Goal: Task Accomplishment & Management: Manage account settings

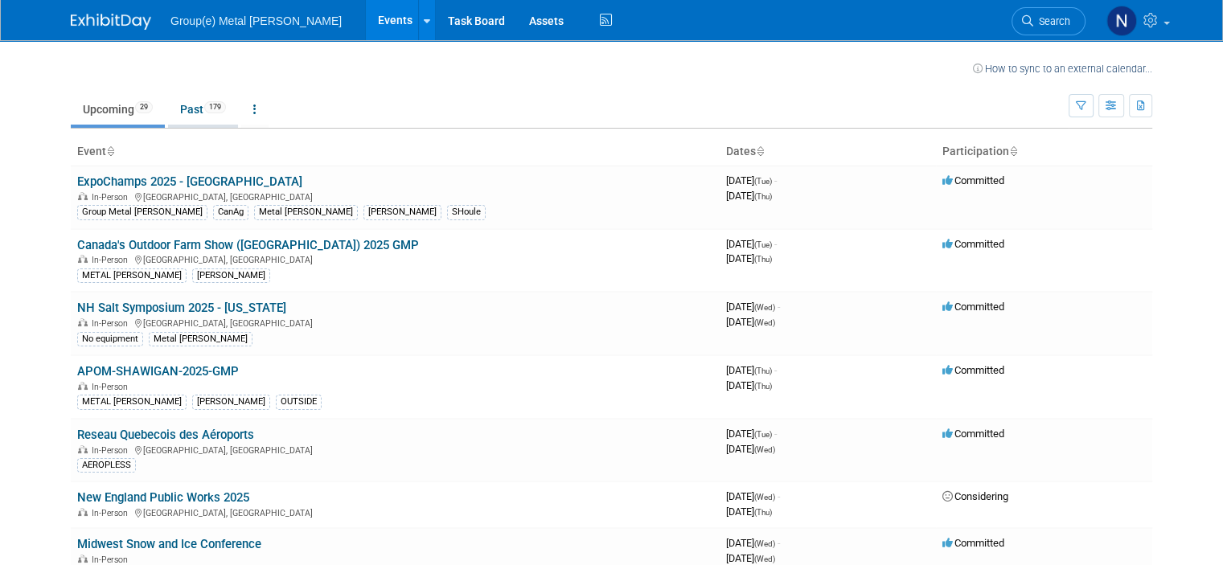
click at [174, 114] on link "Past 179" at bounding box center [203, 109] width 70 height 31
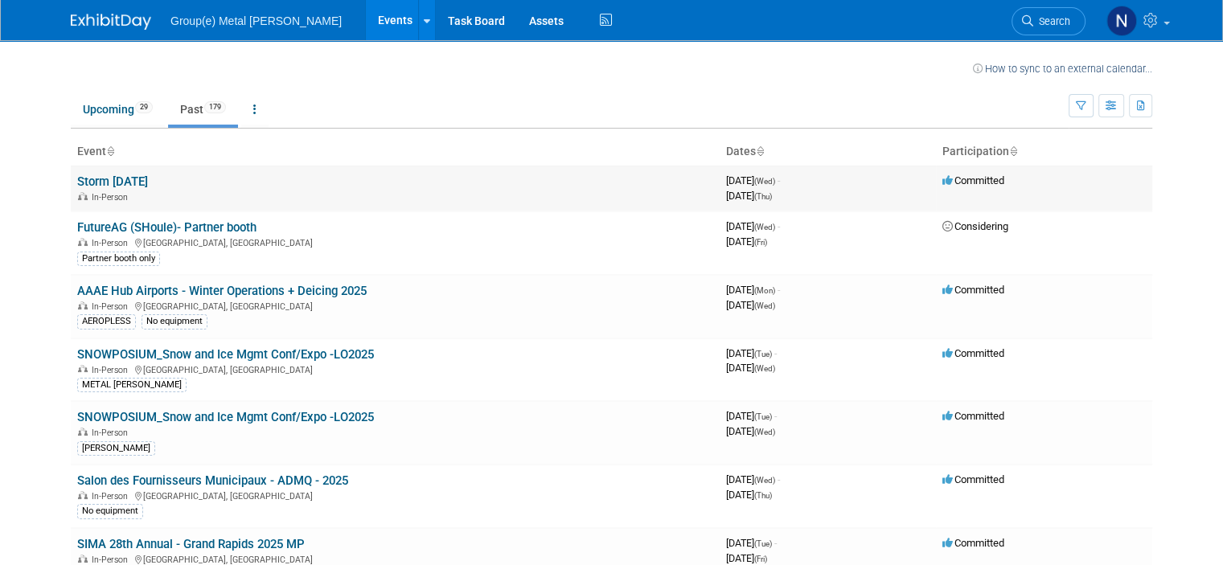
click at [148, 183] on link "Storm Field Day 2025" at bounding box center [112, 181] width 71 height 14
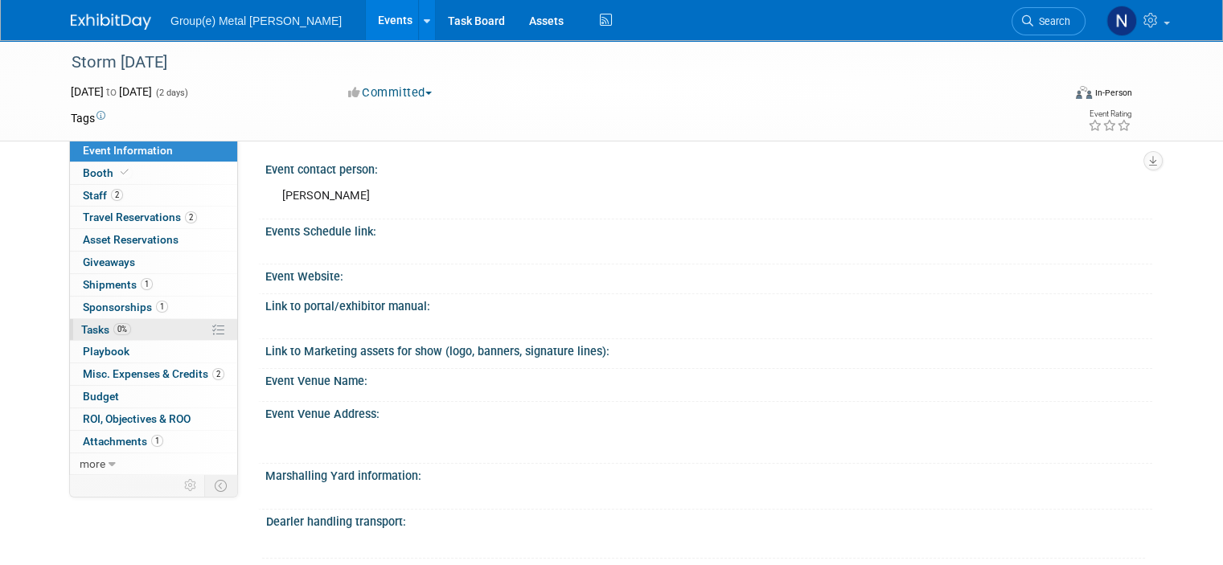
click at [142, 325] on link "0% Tasks 0%" at bounding box center [153, 330] width 167 height 22
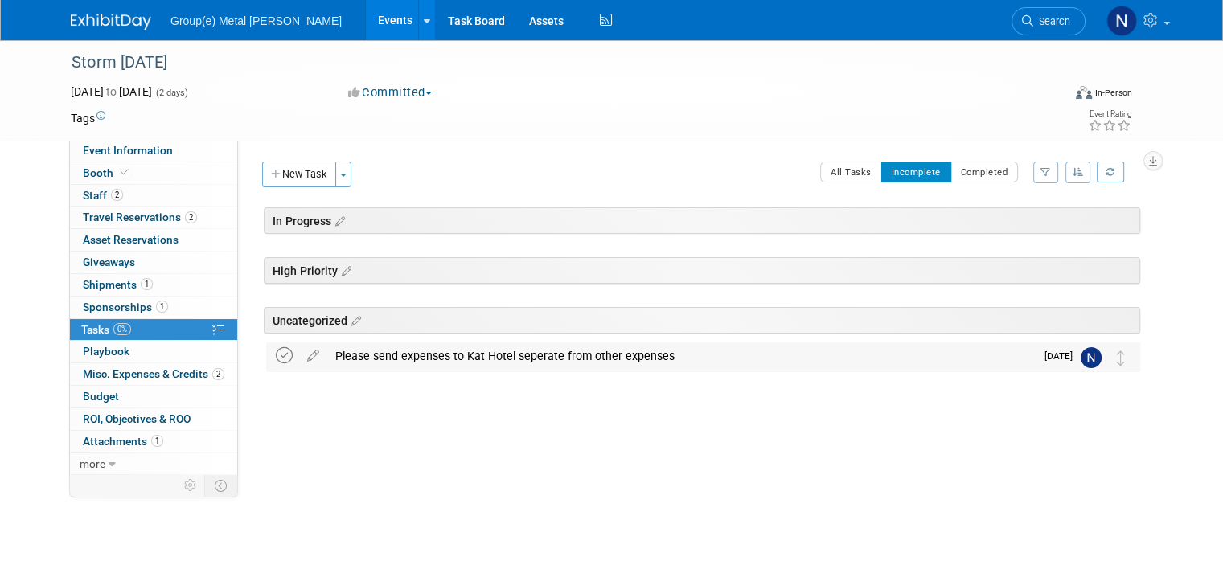
click at [276, 358] on icon at bounding box center [284, 355] width 17 height 17
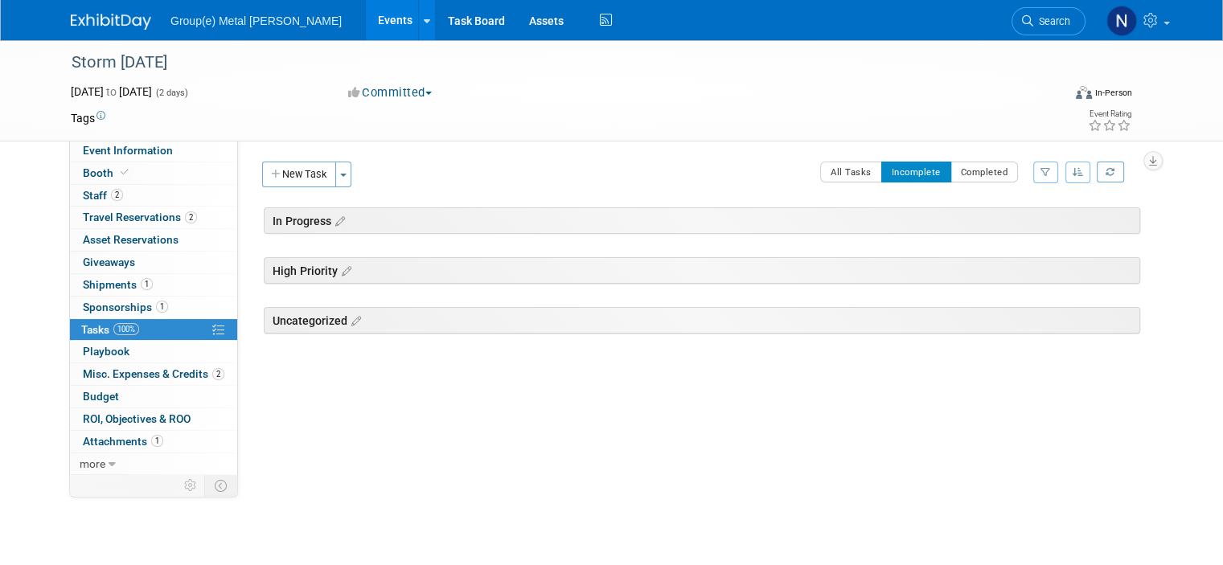
click at [102, 24] on img at bounding box center [111, 22] width 80 height 16
